Goal: Task Accomplishment & Management: Manage account settings

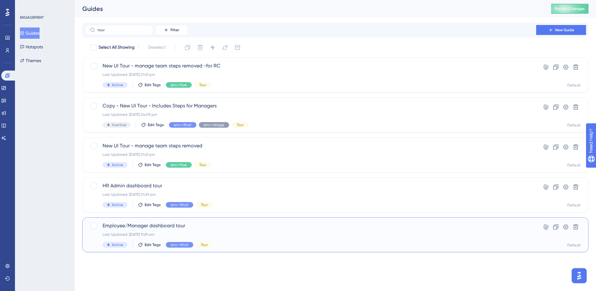
click at [153, 223] on span "Employee/Manager dashboard tour" at bounding box center [311, 225] width 416 height 7
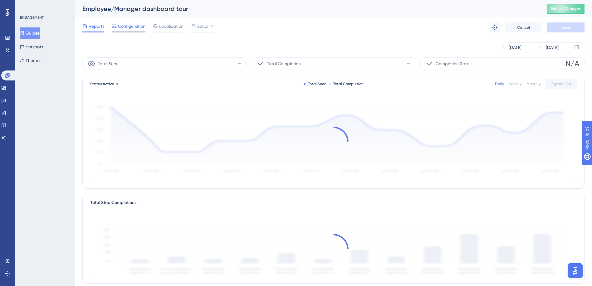
click at [126, 24] on span "Configuration" at bounding box center [131, 25] width 27 height 7
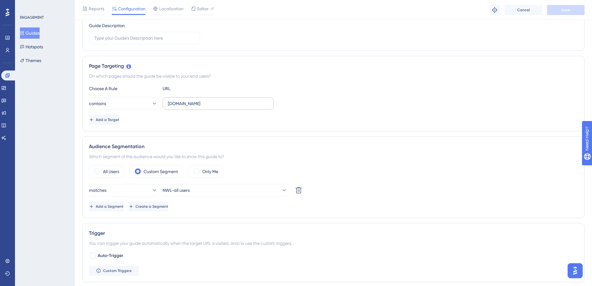
scroll to position [125, 0]
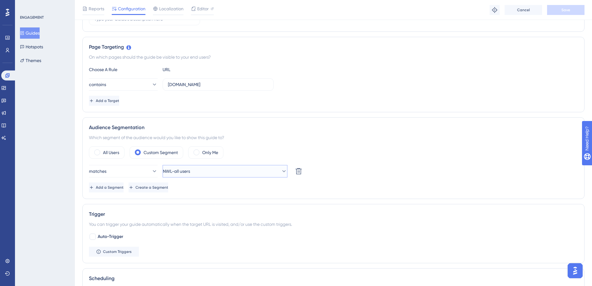
click at [221, 171] on button "NWL-all users" at bounding box center [224, 171] width 125 height 12
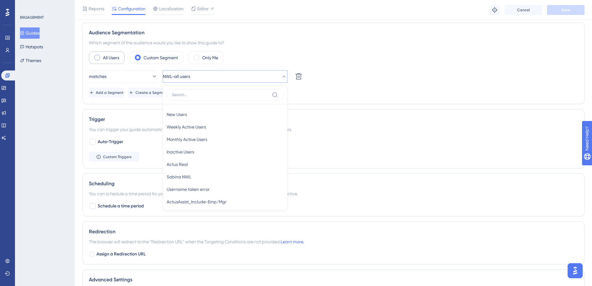
click at [119, 58] on label "All Users" at bounding box center [111, 57] width 16 height 7
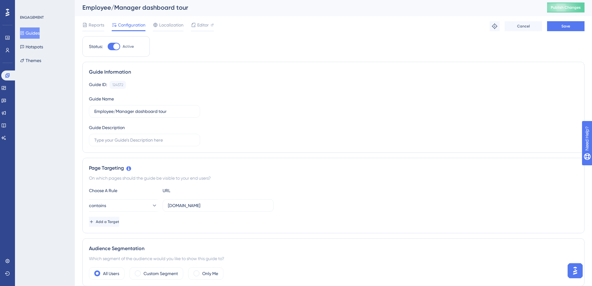
scroll to position [0, 0]
click at [562, 29] on span "Save" at bounding box center [565, 27] width 9 height 5
click at [195, 25] on icon at bounding box center [193, 26] width 4 height 4
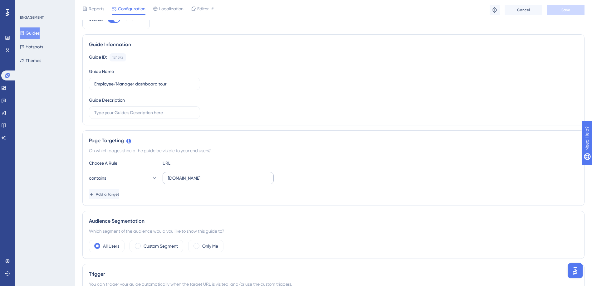
scroll to position [125, 0]
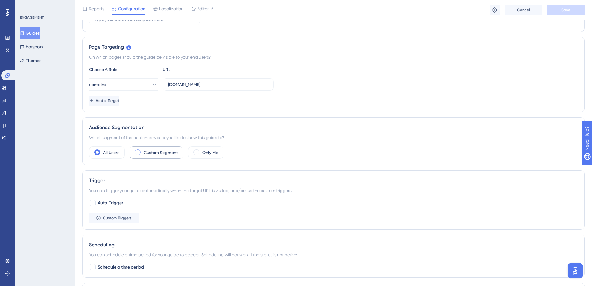
click at [170, 156] on div "Custom Segment" at bounding box center [156, 152] width 54 height 12
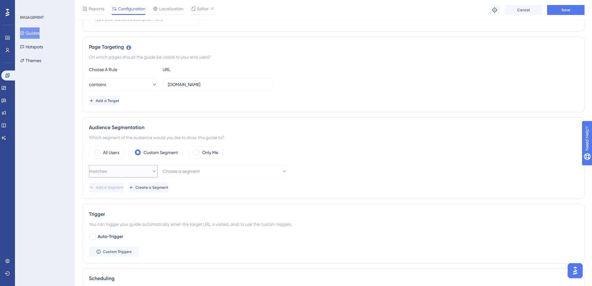
click at [151, 172] on icon at bounding box center [154, 171] width 6 height 6
click at [133, 200] on div "doesn't match doesn't match" at bounding box center [123, 202] width 60 height 12
click at [178, 172] on span "Choose a segment" at bounding box center [181, 170] width 37 height 7
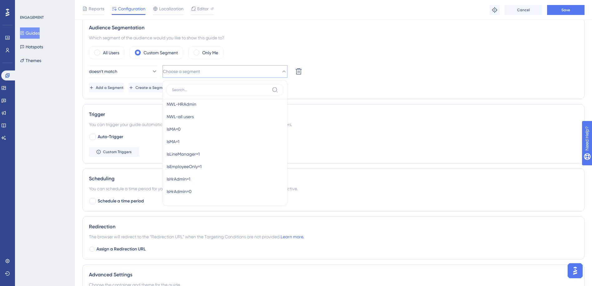
scroll to position [256, 0]
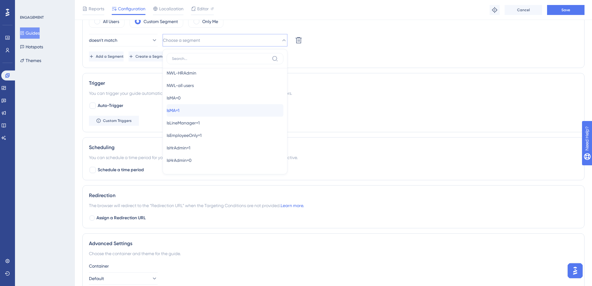
click at [189, 110] on div "IsMA=1 IsMA=1" at bounding box center [225, 110] width 117 height 12
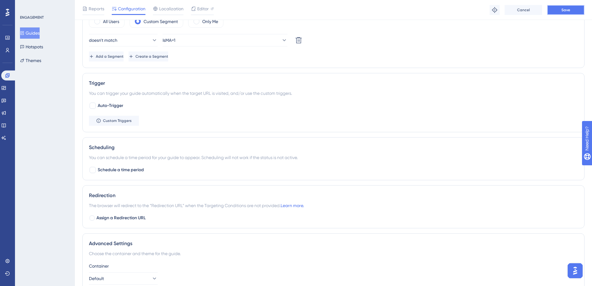
click at [574, 8] on button "Save" at bounding box center [565, 10] width 37 height 10
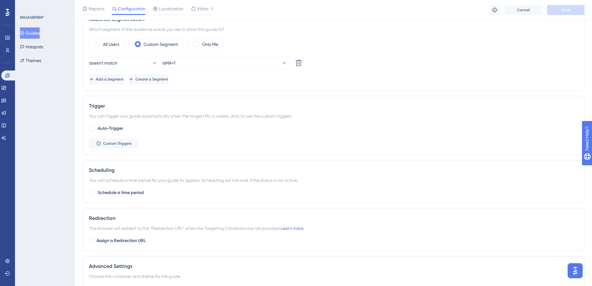
scroll to position [131, 0]
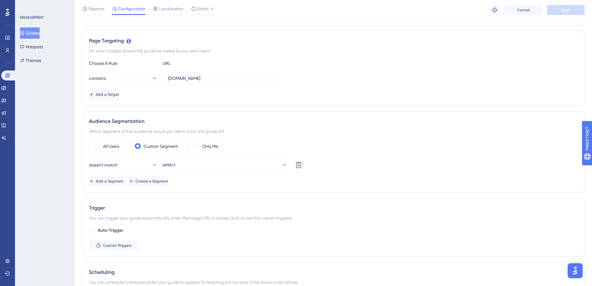
click at [37, 34] on button "Guides" at bounding box center [30, 32] width 20 height 11
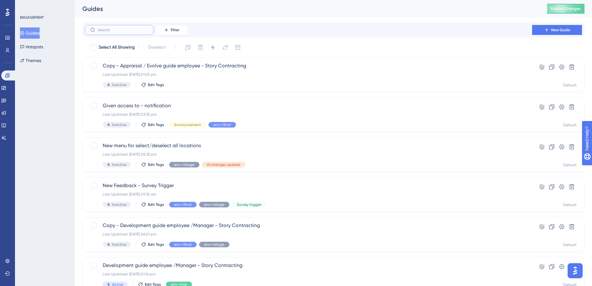
click at [107, 30] on input "text" at bounding box center [123, 30] width 51 height 4
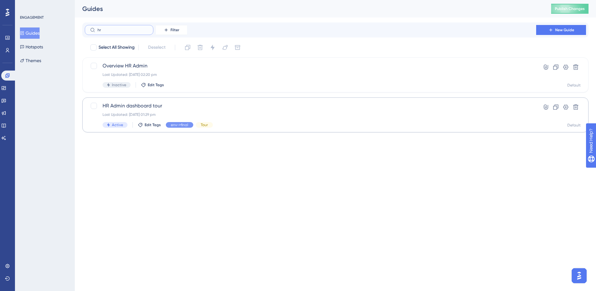
type input "hr"
click at [136, 110] on div "HR Admin dashboard tour Last Updated: [DATE] 01:29 pm Active Edit Tags env->fin…" at bounding box center [311, 115] width 416 height 26
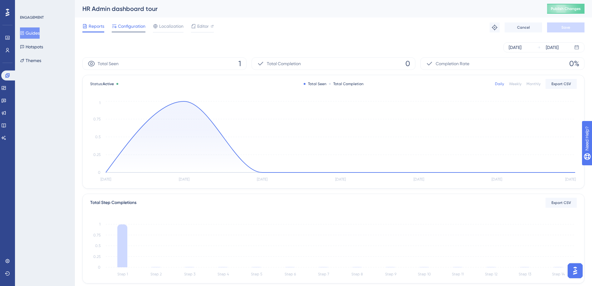
click at [139, 27] on span "Configuration" at bounding box center [131, 25] width 27 height 7
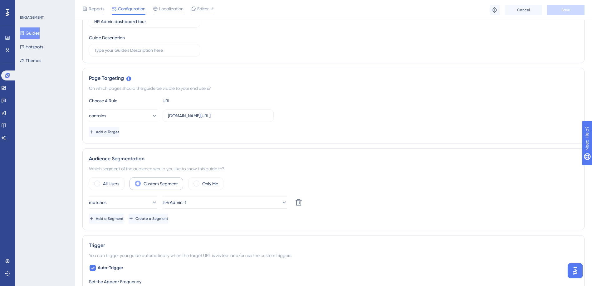
scroll to position [125, 0]
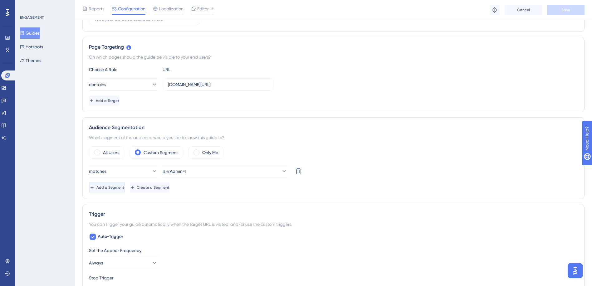
click at [125, 187] on button "Add a Segment" at bounding box center [107, 187] width 36 height 10
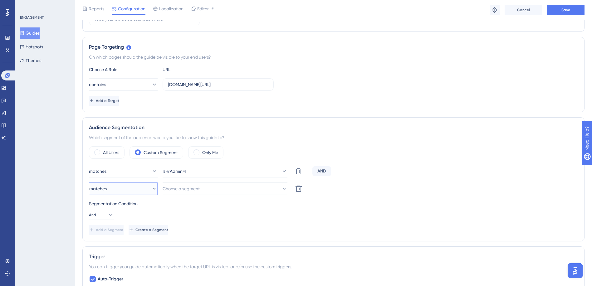
click at [136, 187] on button "matches" at bounding box center [123, 188] width 69 height 12
click at [138, 220] on div "doesn't match doesn't match" at bounding box center [123, 220] width 60 height 12
click at [192, 188] on span "Choose a segment" at bounding box center [181, 188] width 37 height 7
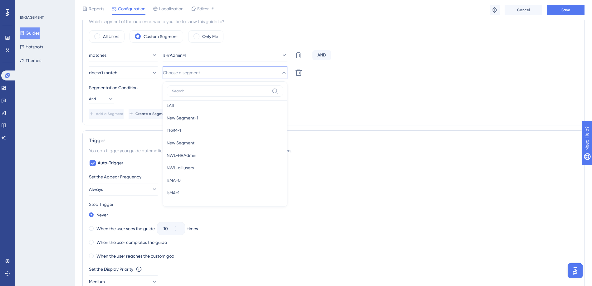
scroll to position [249, 0]
click at [194, 162] on div "IsMA=1 IsMA=1" at bounding box center [225, 160] width 117 height 12
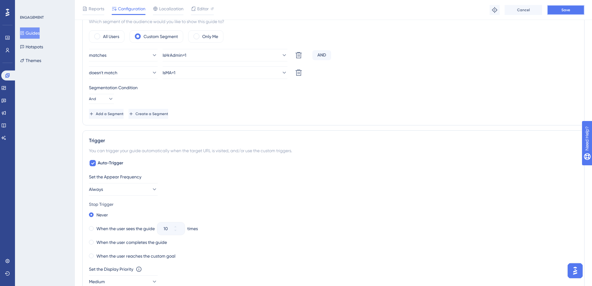
click at [569, 10] on span "Save" at bounding box center [565, 9] width 9 height 5
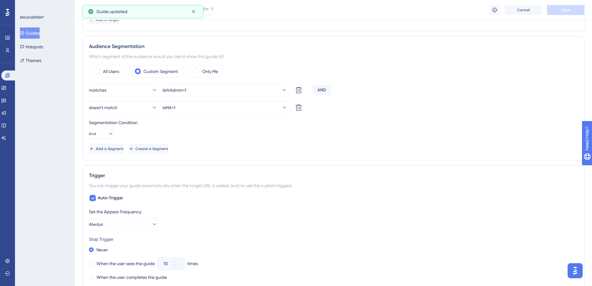
scroll to position [0, 0]
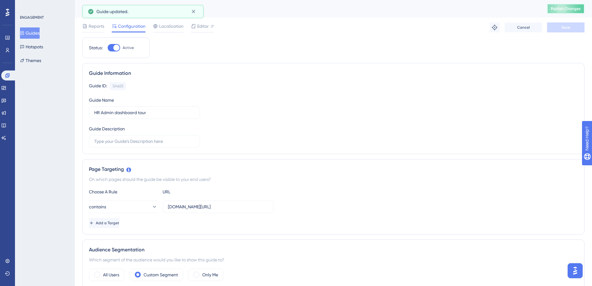
click at [564, 12] on button "Publish Changes" at bounding box center [565, 9] width 37 height 10
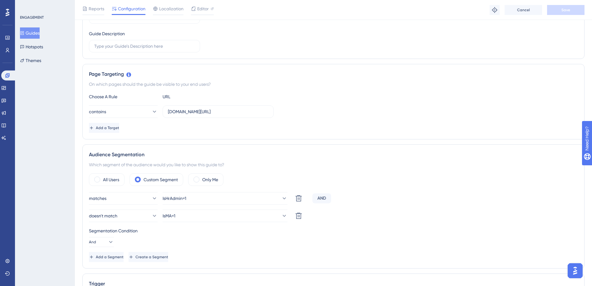
scroll to position [125, 0]
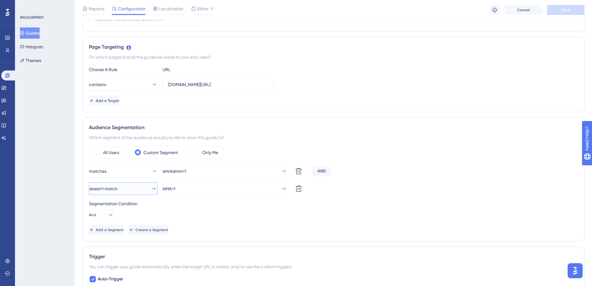
click at [118, 190] on span "doesn't match" at bounding box center [103, 188] width 28 height 7
click at [107, 217] on icon at bounding box center [110, 215] width 6 height 6
click at [104, 243] on div "Or Or" at bounding box center [101, 245] width 17 height 12
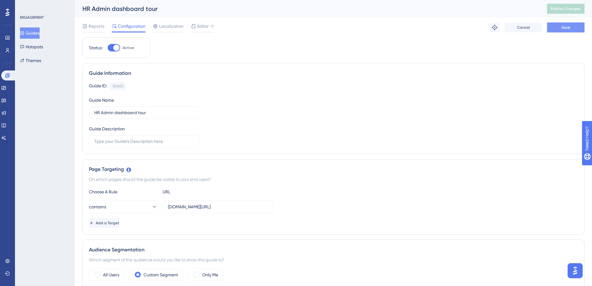
click at [557, 28] on button "Save" at bounding box center [565, 27] width 37 height 10
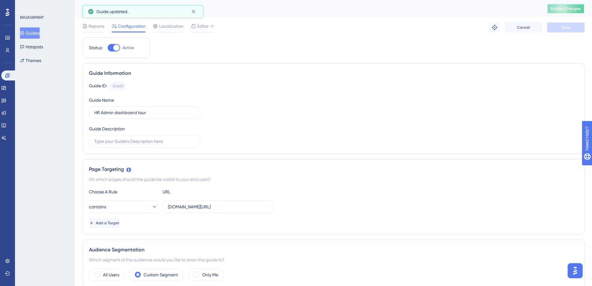
click at [559, 10] on span "Publish Changes" at bounding box center [565, 8] width 30 height 5
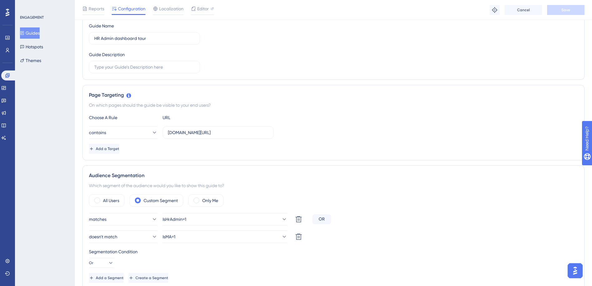
scroll to position [156, 0]
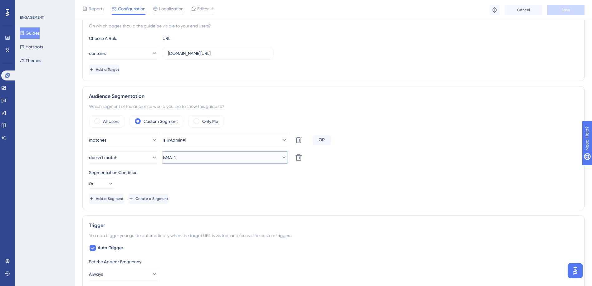
click at [229, 159] on button "IsMA=1" at bounding box center [224, 157] width 125 height 12
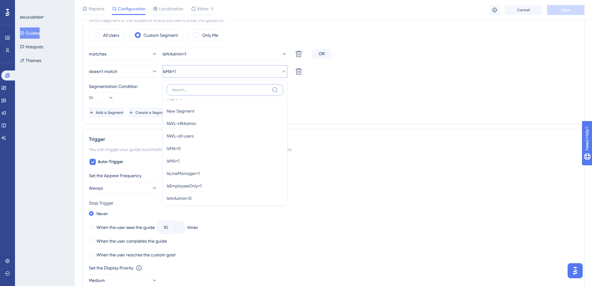
scroll to position [249, 0]
click at [222, 142] on div "IsMA=0 IsMA=0" at bounding box center [225, 147] width 117 height 12
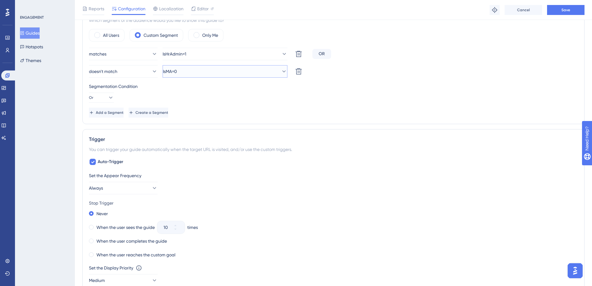
click at [235, 75] on button "IsMA=0" at bounding box center [224, 71] width 125 height 12
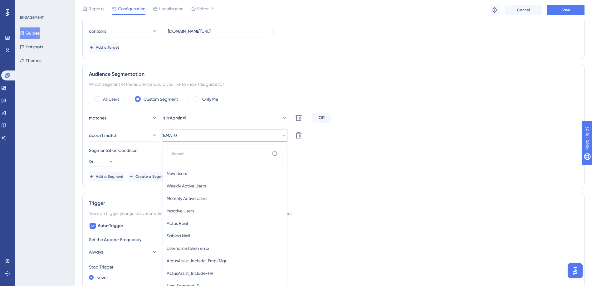
scroll to position [137, 0]
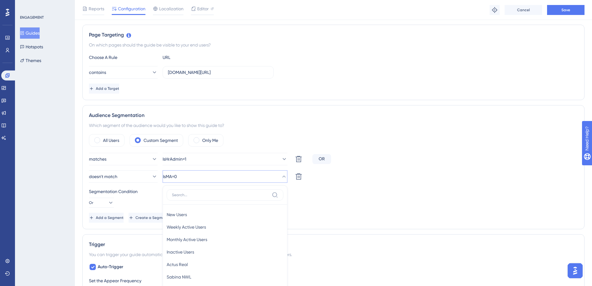
click at [311, 206] on div "Segmentation Condition Or" at bounding box center [333, 198] width 489 height 20
click at [239, 179] on button "IsMA=0" at bounding box center [224, 176] width 125 height 12
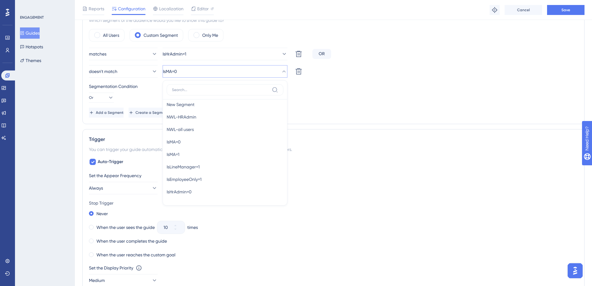
scroll to position [255, 0]
click at [219, 155] on div "IsMA=1 IsMA=1" at bounding box center [225, 154] width 117 height 12
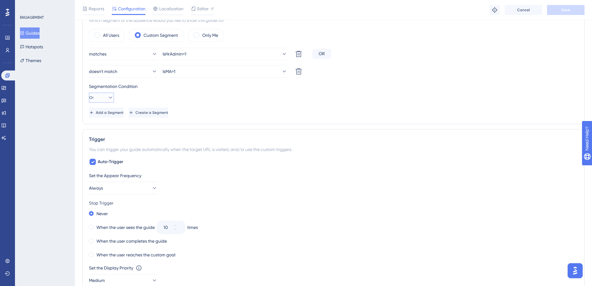
click at [109, 97] on icon at bounding box center [110, 98] width 3 height 2
click at [101, 115] on span "And" at bounding box center [97, 115] width 8 height 7
click at [571, 7] on button "Save" at bounding box center [565, 10] width 37 height 10
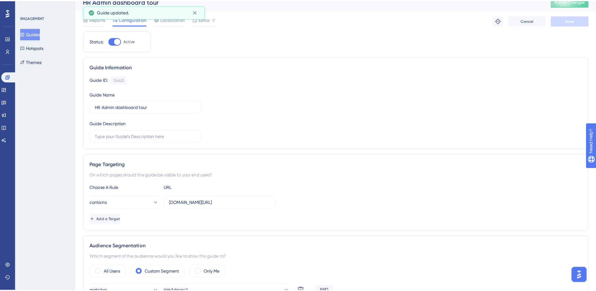
scroll to position [0, 0]
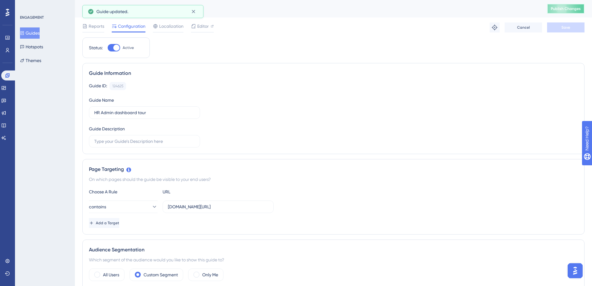
click at [565, 11] on span "Publish Changes" at bounding box center [565, 8] width 30 height 5
click at [37, 34] on button "Guides" at bounding box center [30, 32] width 20 height 11
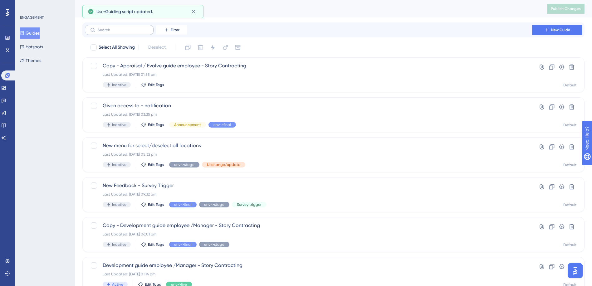
click at [105, 27] on label at bounding box center [119, 30] width 69 height 10
click at [105, 28] on input "text" at bounding box center [123, 30] width 51 height 4
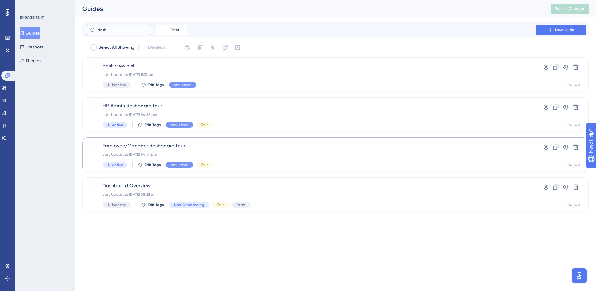
type input "dash"
click at [152, 146] on span "Employee/Manager dashboard tour" at bounding box center [311, 145] width 416 height 7
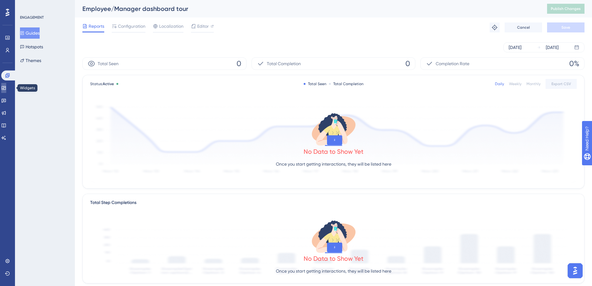
click at [6, 89] on icon at bounding box center [3, 87] width 5 height 5
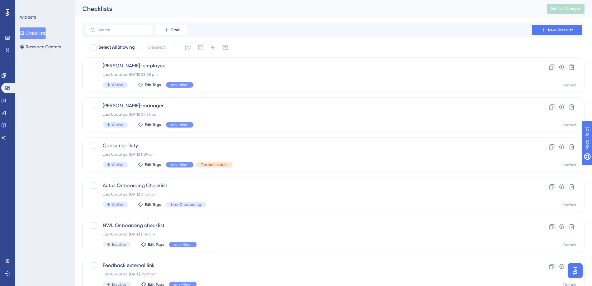
click at [42, 34] on button "Checklists" at bounding box center [33, 32] width 26 height 11
click at [148, 186] on span "Actus Onboarding Checklist" at bounding box center [308, 185] width 411 height 7
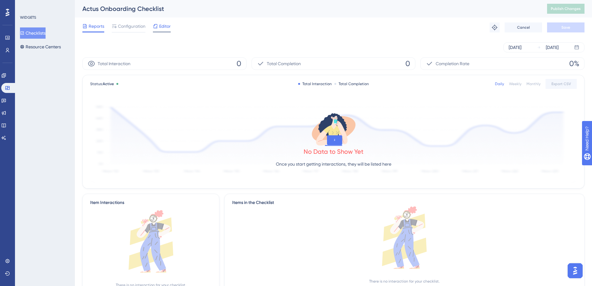
click at [163, 27] on span "Editor" at bounding box center [165, 25] width 12 height 7
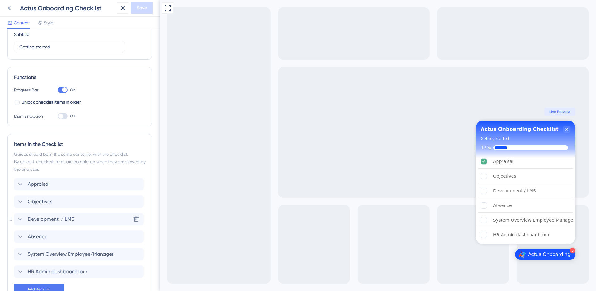
scroll to position [62, 0]
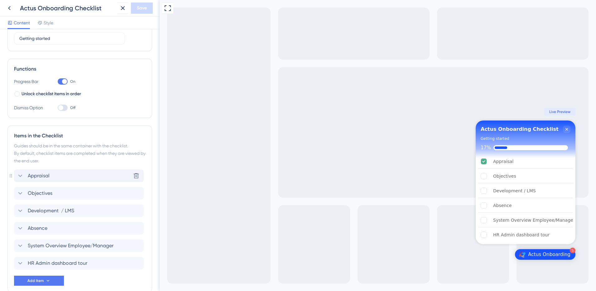
click at [19, 176] on icon at bounding box center [20, 175] width 7 height 7
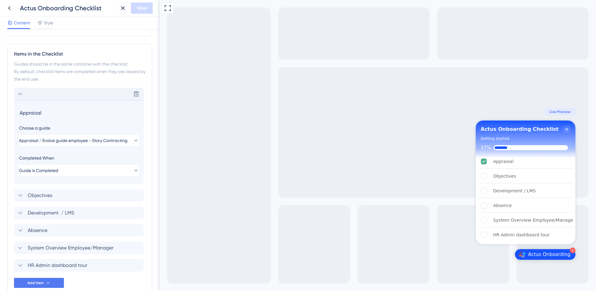
scroll to position [180, 0]
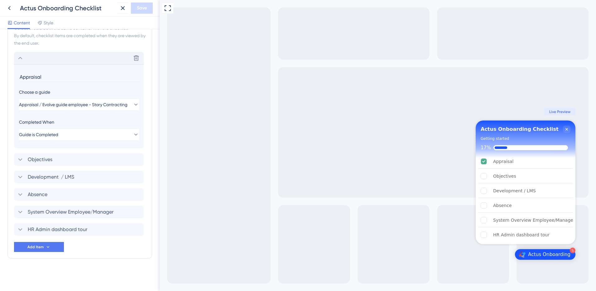
click at [18, 60] on icon at bounding box center [20, 57] width 7 height 7
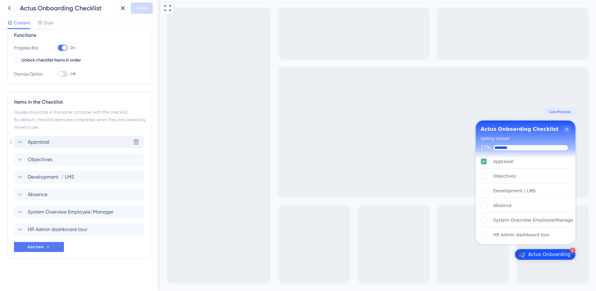
scroll to position [96, 0]
click at [20, 244] on button "Add Item" at bounding box center [39, 247] width 50 height 10
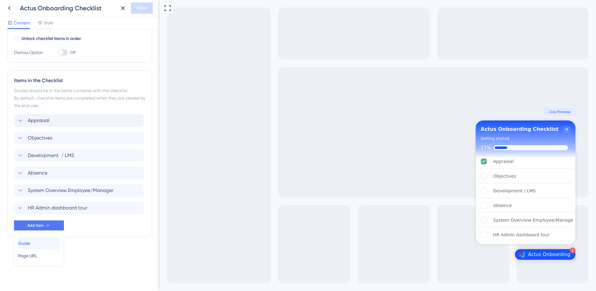
click at [30, 246] on span "Guide" at bounding box center [24, 242] width 12 height 7
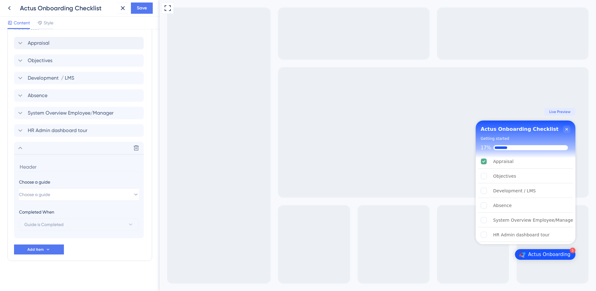
scroll to position [197, 0]
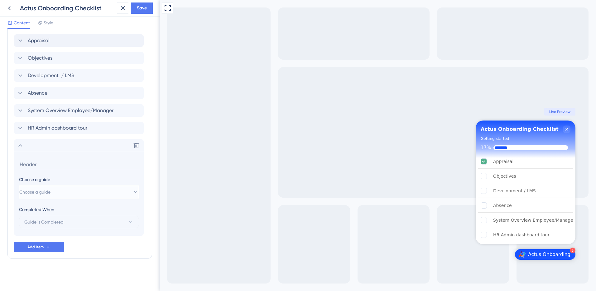
click at [36, 192] on span "Choose a guide" at bounding box center [34, 191] width 31 height 7
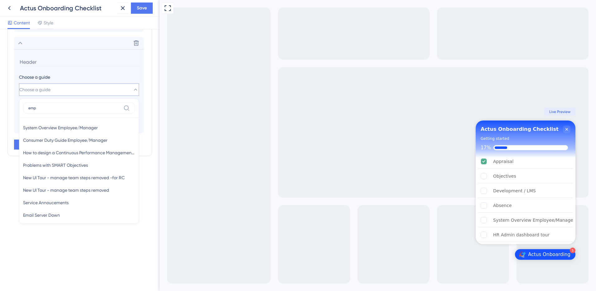
scroll to position [5, 0]
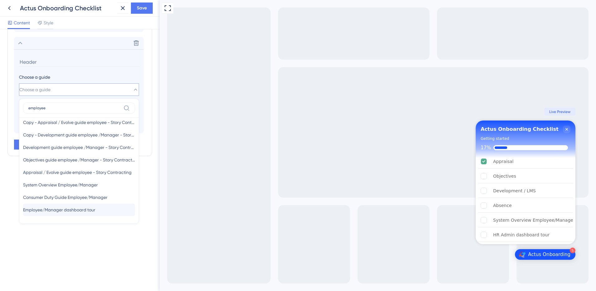
type input "employee"
click at [66, 213] on span "Employee/Manager dashboard tour" at bounding box center [59, 209] width 72 height 7
type input "Employee/Manager dashboard tour"
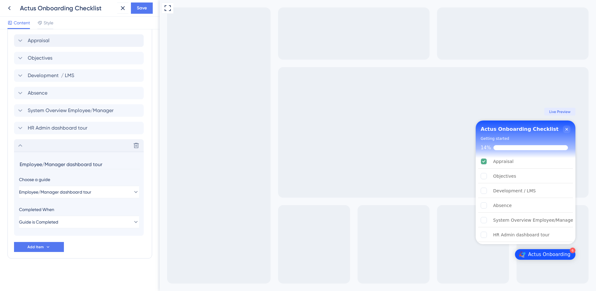
click at [20, 145] on icon at bounding box center [20, 145] width 7 height 7
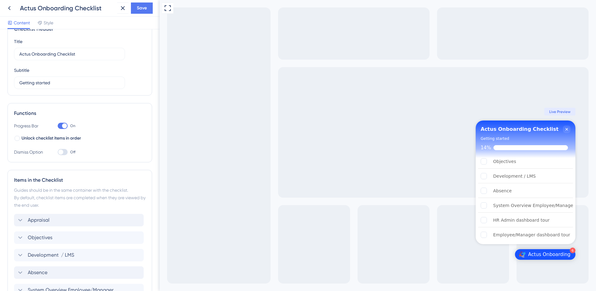
scroll to position [0, 0]
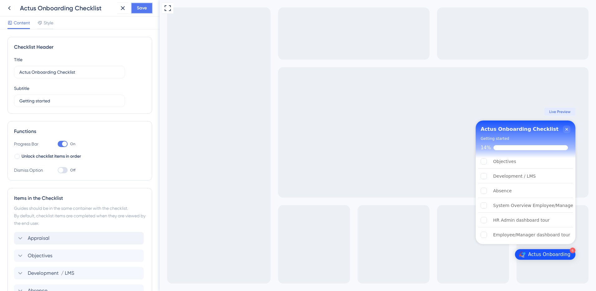
click at [147, 8] on span "Save" at bounding box center [142, 7] width 10 height 7
click at [46, 22] on span "Style" at bounding box center [49, 22] width 10 height 7
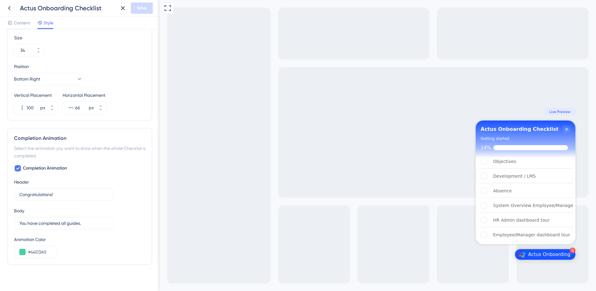
scroll to position [306, 0]
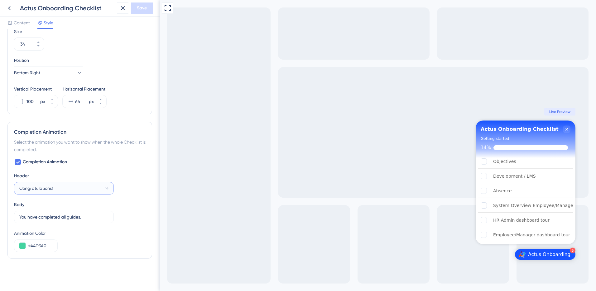
click at [39, 186] on input "Congratulations!" at bounding box center [60, 188] width 83 height 7
click at [43, 191] on label "Congratulations! 14" at bounding box center [64, 188] width 100 height 12
click at [43, 191] on input "Congratulations!" at bounding box center [60, 188] width 83 height 7
click at [16, 20] on span "Content" at bounding box center [22, 22] width 16 height 7
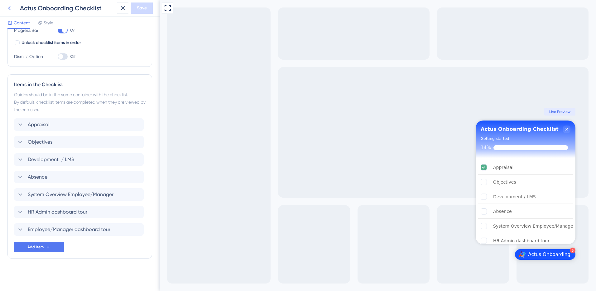
click at [10, 8] on icon at bounding box center [9, 7] width 7 height 7
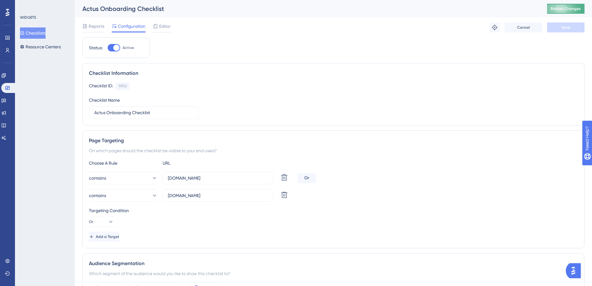
click at [553, 10] on button "Publish Changes" at bounding box center [565, 9] width 37 height 10
click at [6, 78] on icon at bounding box center [3, 75] width 5 height 5
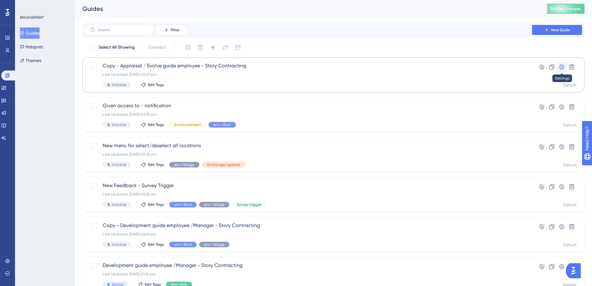
click at [565, 68] on button at bounding box center [561, 67] width 10 height 10
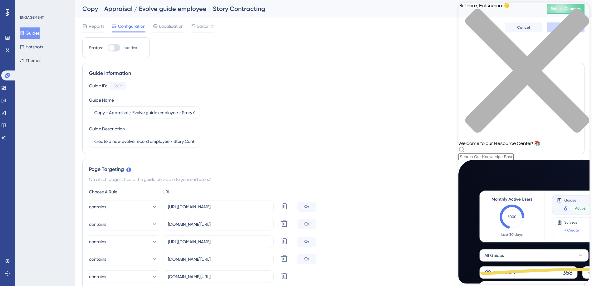
click at [492, 36] on div "Hi There, Fatscema 👋 Welcome to our Resource Center! 📚" at bounding box center [523, 80] width 131 height 157
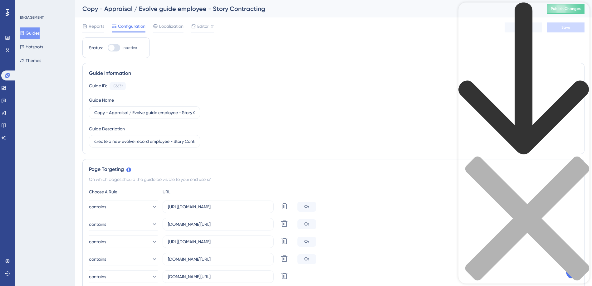
type input "export guide"
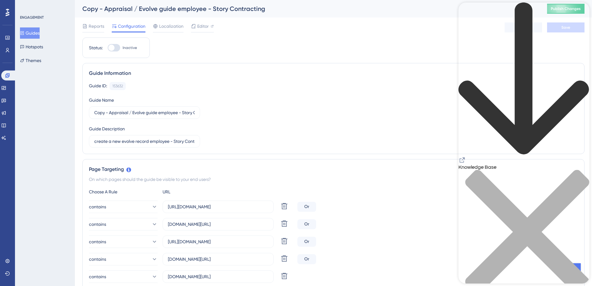
click at [579, 170] on icon "close resource center" at bounding box center [527, 232] width 124 height 124
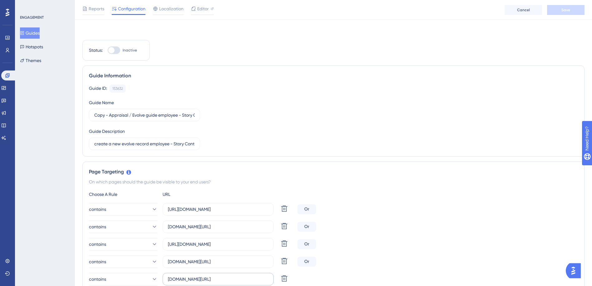
scroll to position [156, 0]
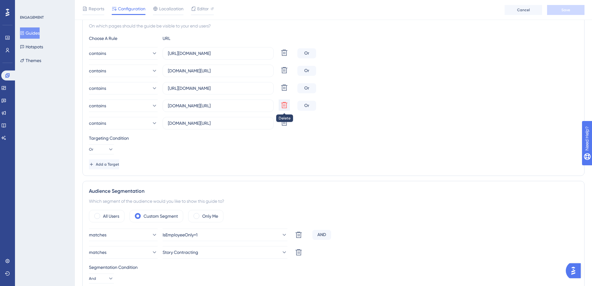
click at [282, 104] on icon at bounding box center [284, 105] width 6 height 6
type input "[DOMAIN_NAME][URL]"
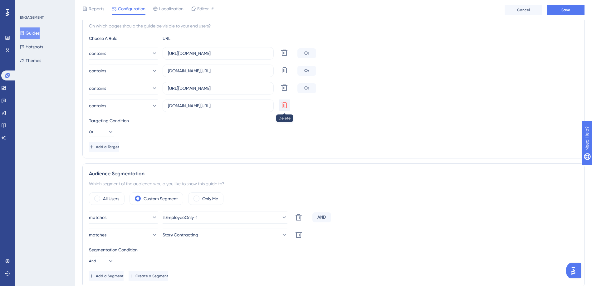
click at [282, 107] on icon at bounding box center [284, 105] width 6 height 6
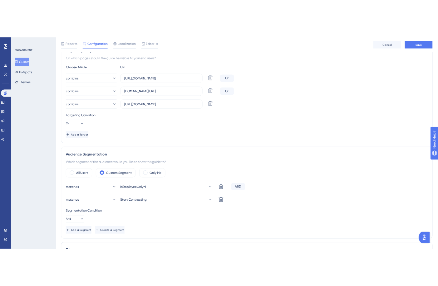
scroll to position [0, 0]
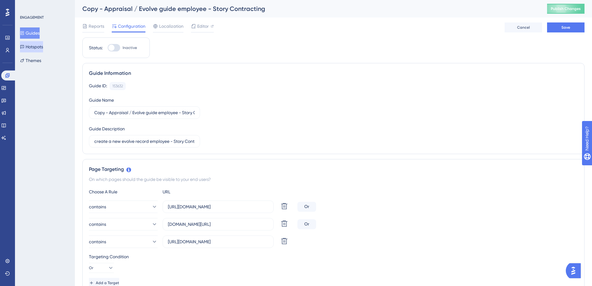
click at [32, 46] on button "Hotspots" at bounding box center [31, 46] width 23 height 11
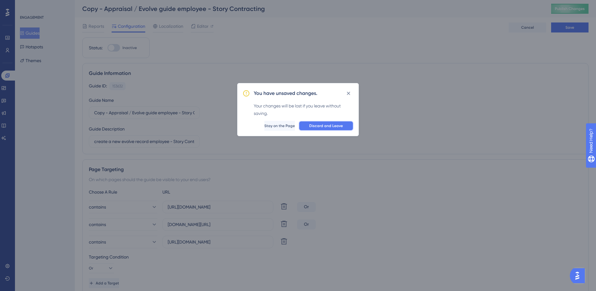
click at [330, 122] on button "Discard and Leave" at bounding box center [326, 126] width 55 height 10
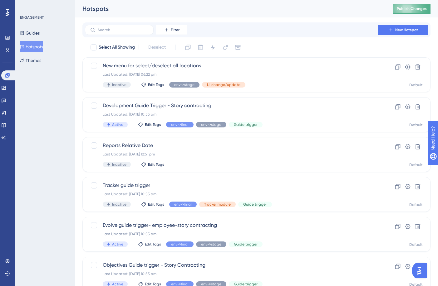
click at [414, 10] on span "Publish Changes" at bounding box center [411, 8] width 30 height 5
click at [107, 27] on label at bounding box center [119, 30] width 69 height 10
click at [107, 28] on input "text" at bounding box center [123, 30] width 51 height 4
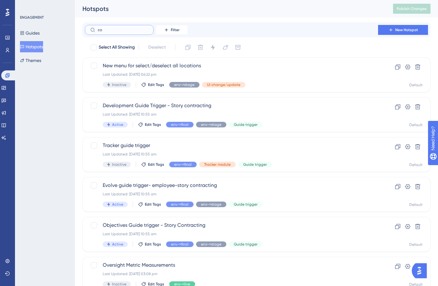
type input "cop"
checkbox input "true"
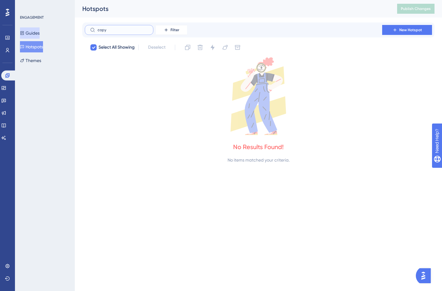
type input "copy"
click at [38, 32] on button "Guides" at bounding box center [30, 32] width 20 height 11
